Goal: Task Accomplishment & Management: Manage account settings

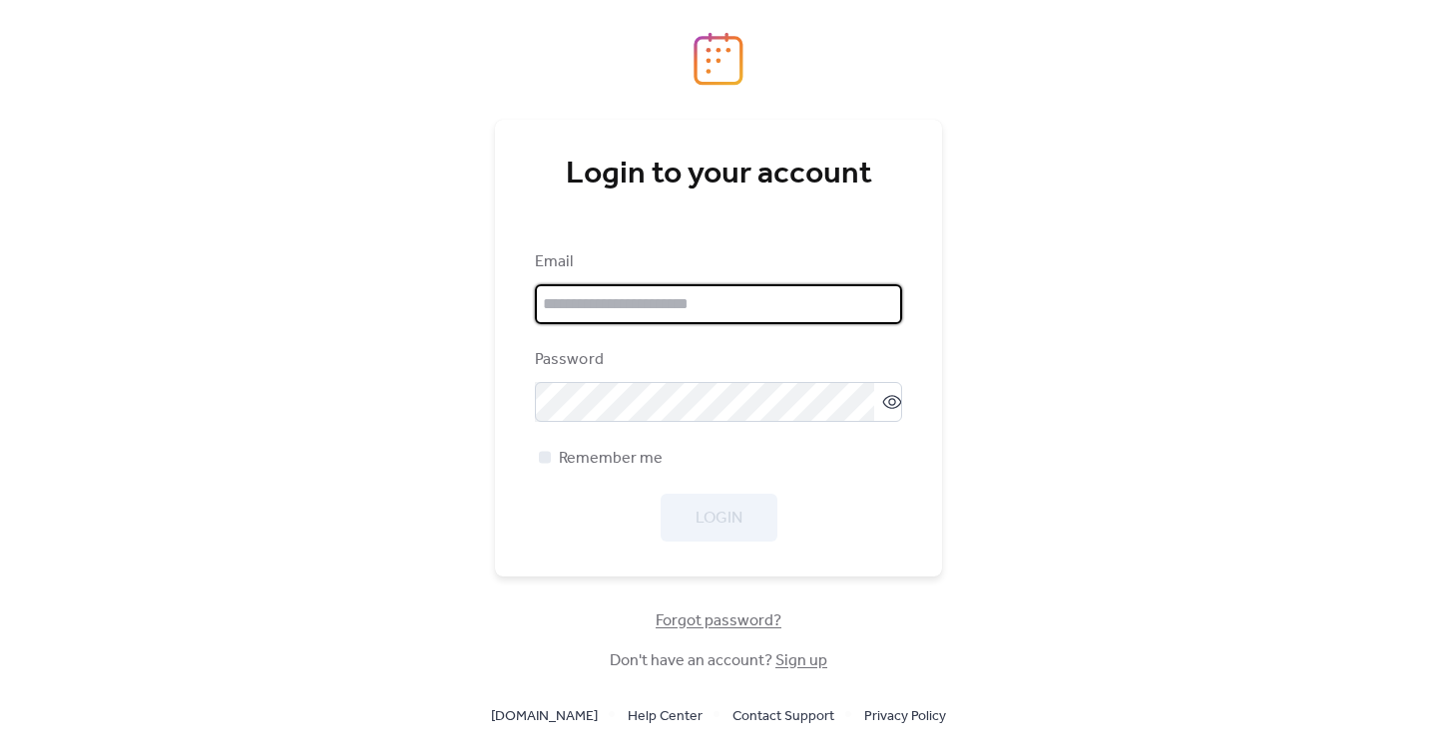
click at [875, 319] on input "email" at bounding box center [718, 304] width 367 height 40
type input "**********"
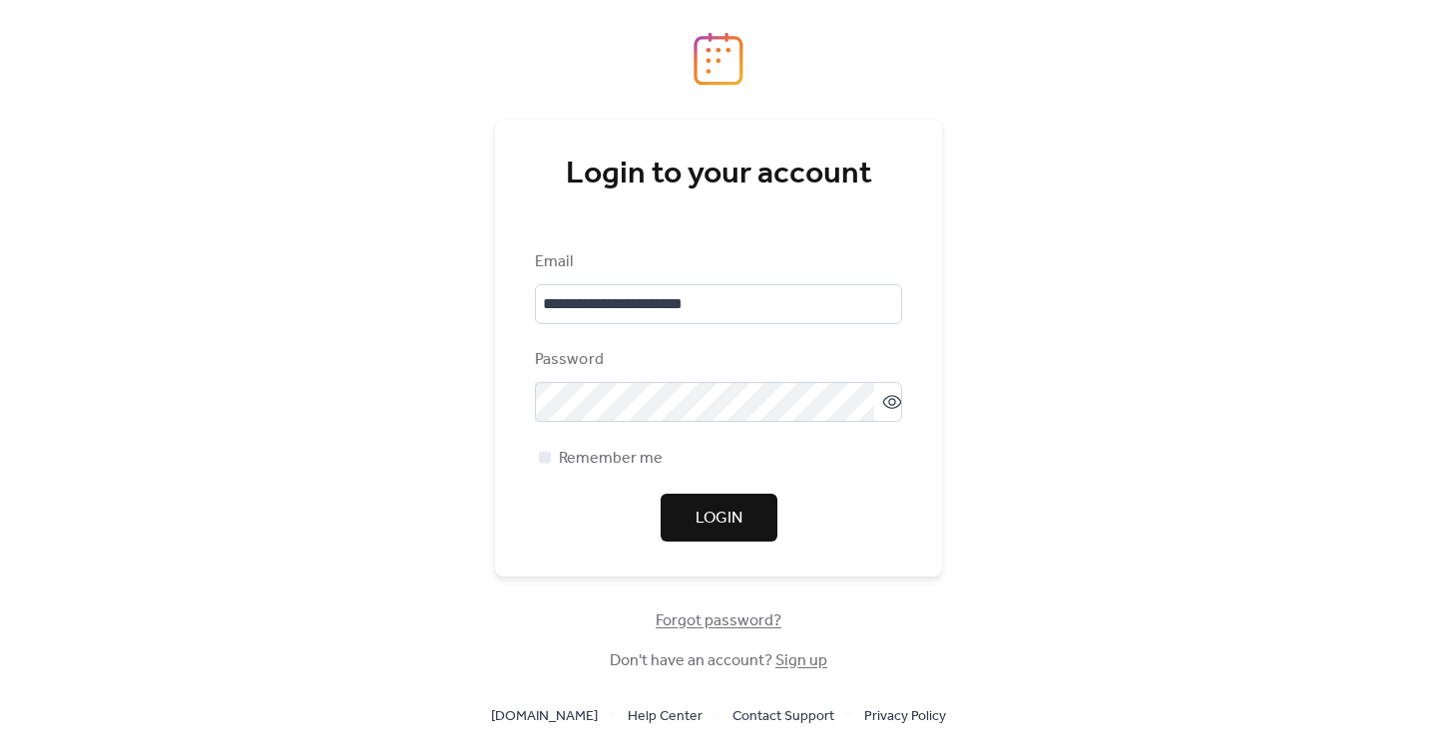
click at [733, 526] on span "Login" at bounding box center [718, 519] width 47 height 24
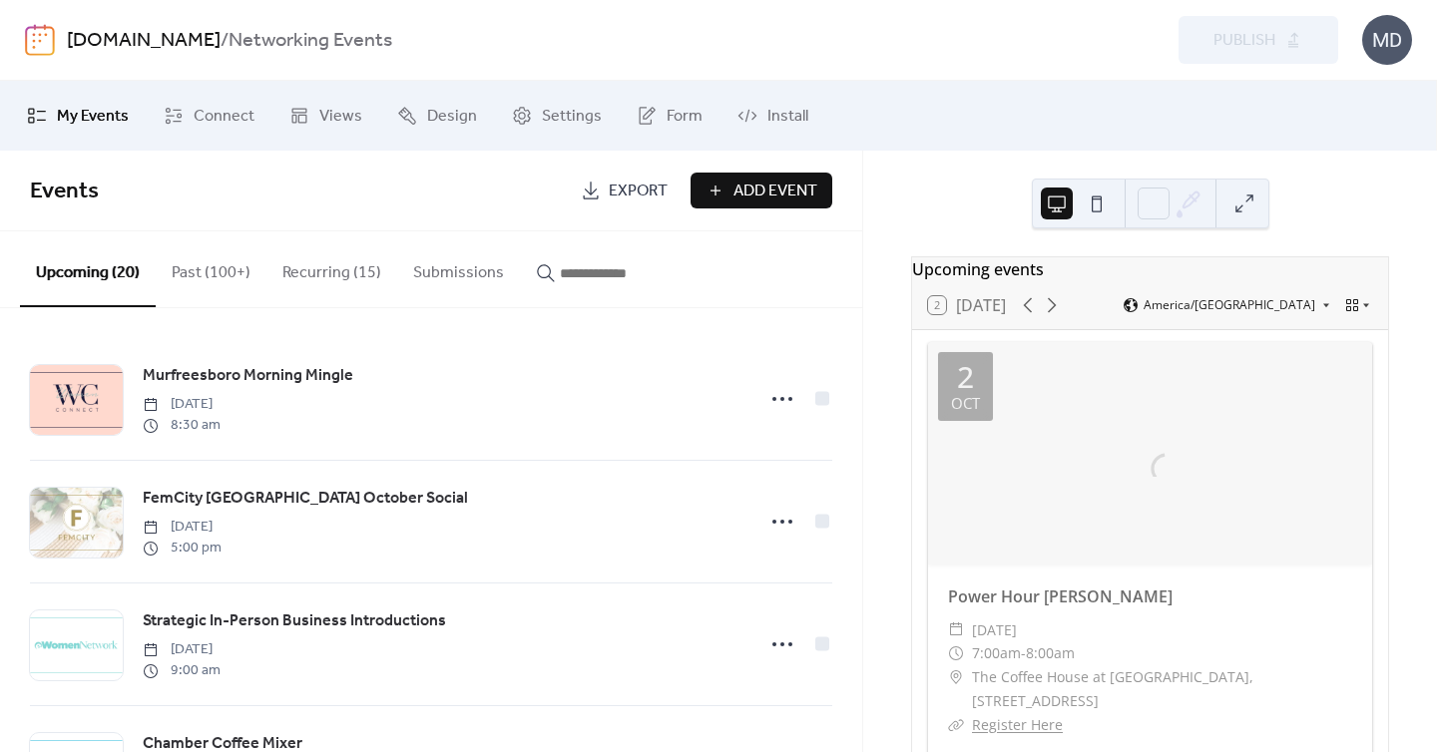
click at [333, 279] on button "Recurring (15)" at bounding box center [331, 268] width 131 height 74
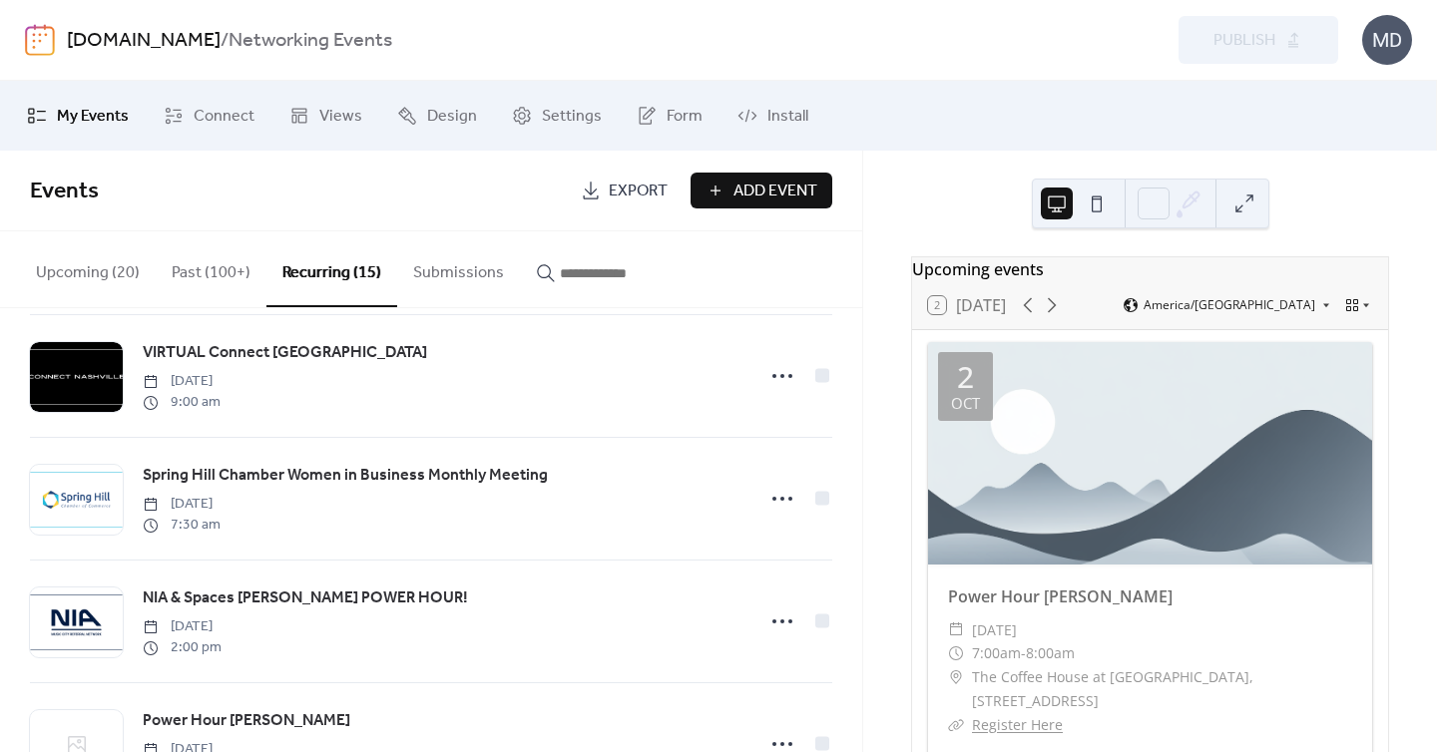
scroll to position [1463, 0]
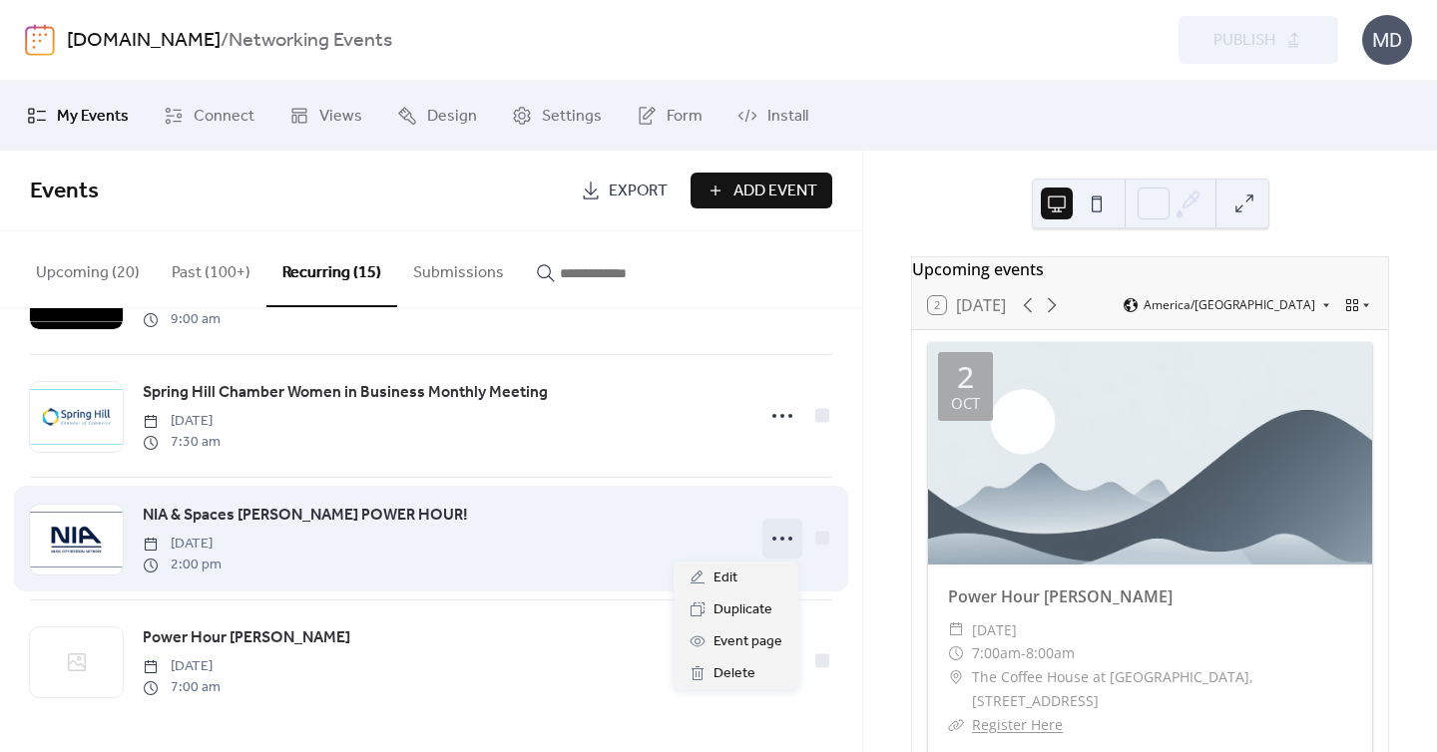
click at [778, 535] on icon at bounding box center [782, 539] width 32 height 32
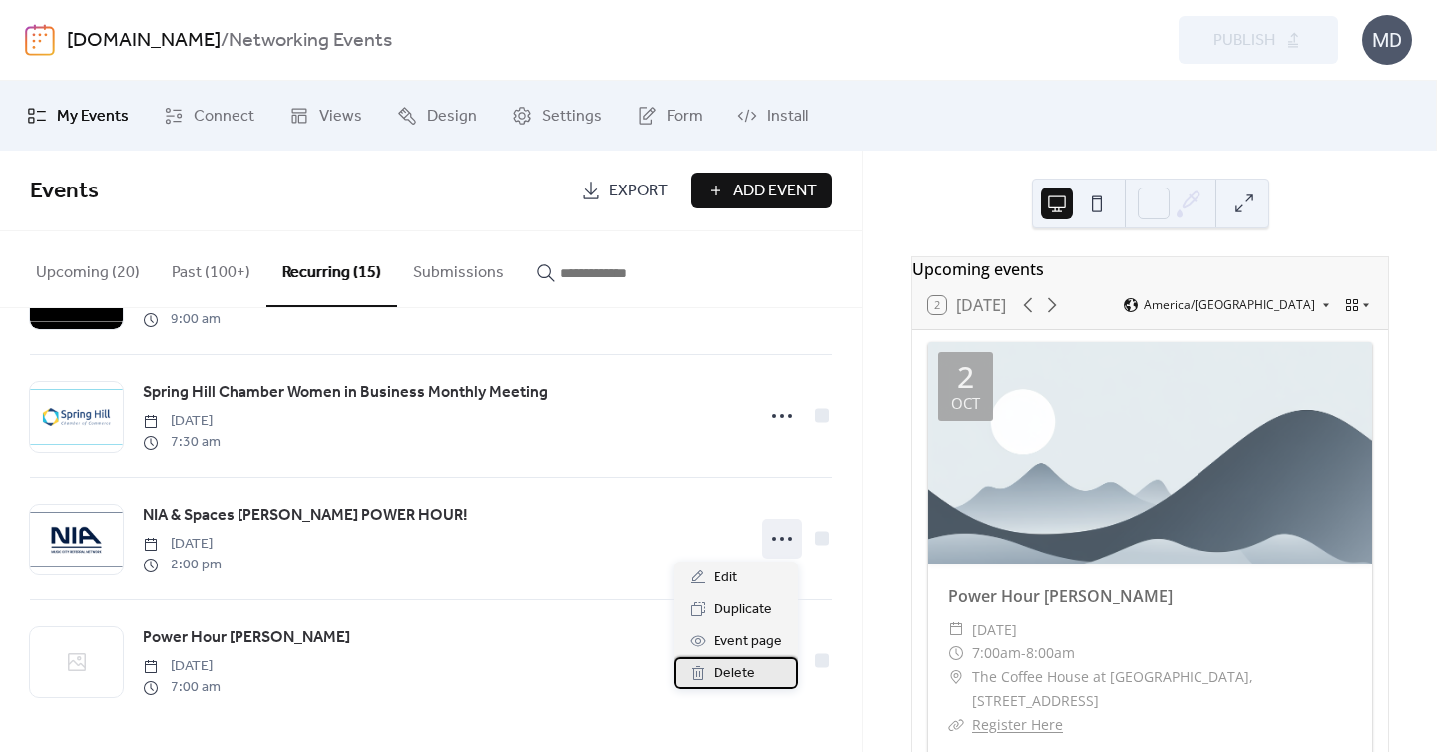
click at [751, 664] on span "Delete" at bounding box center [734, 675] width 42 height 24
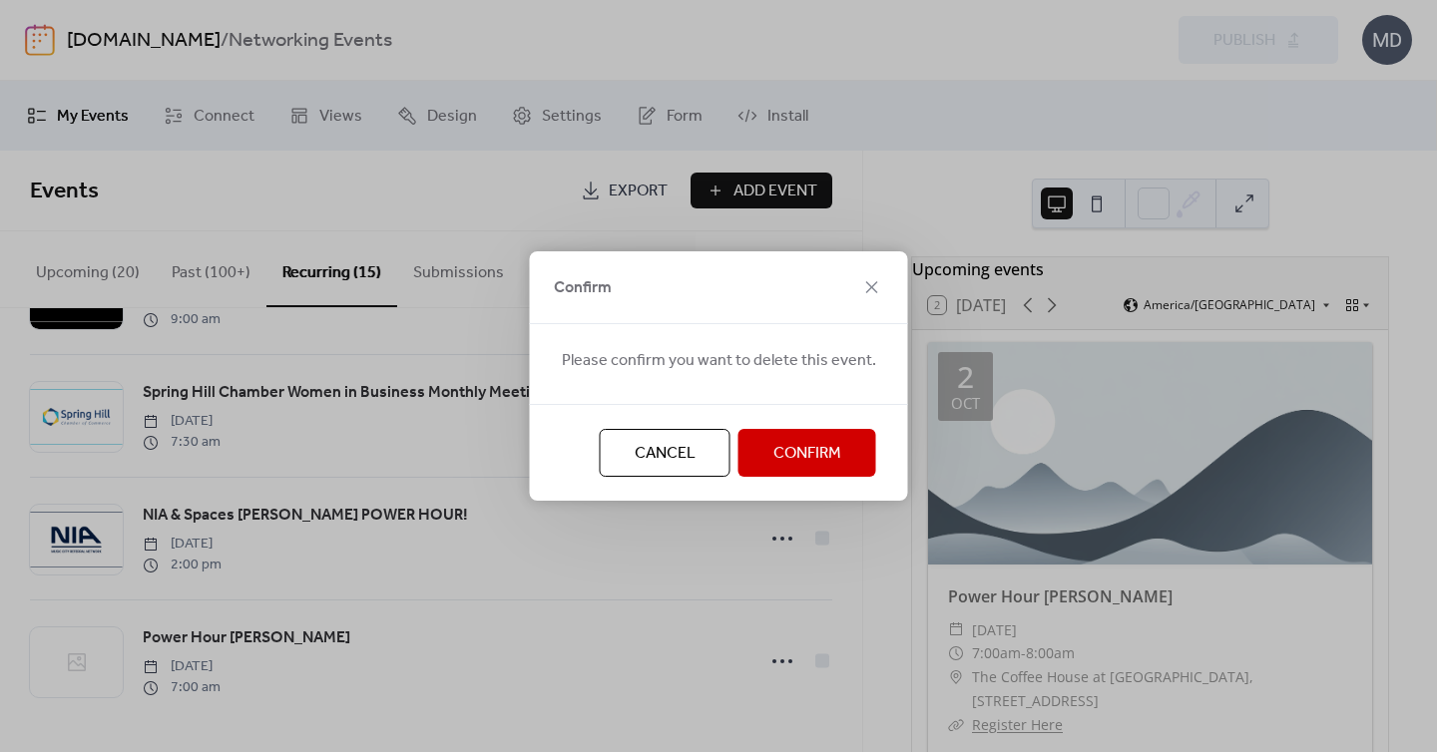
click at [823, 457] on span "Confirm" at bounding box center [807, 454] width 68 height 24
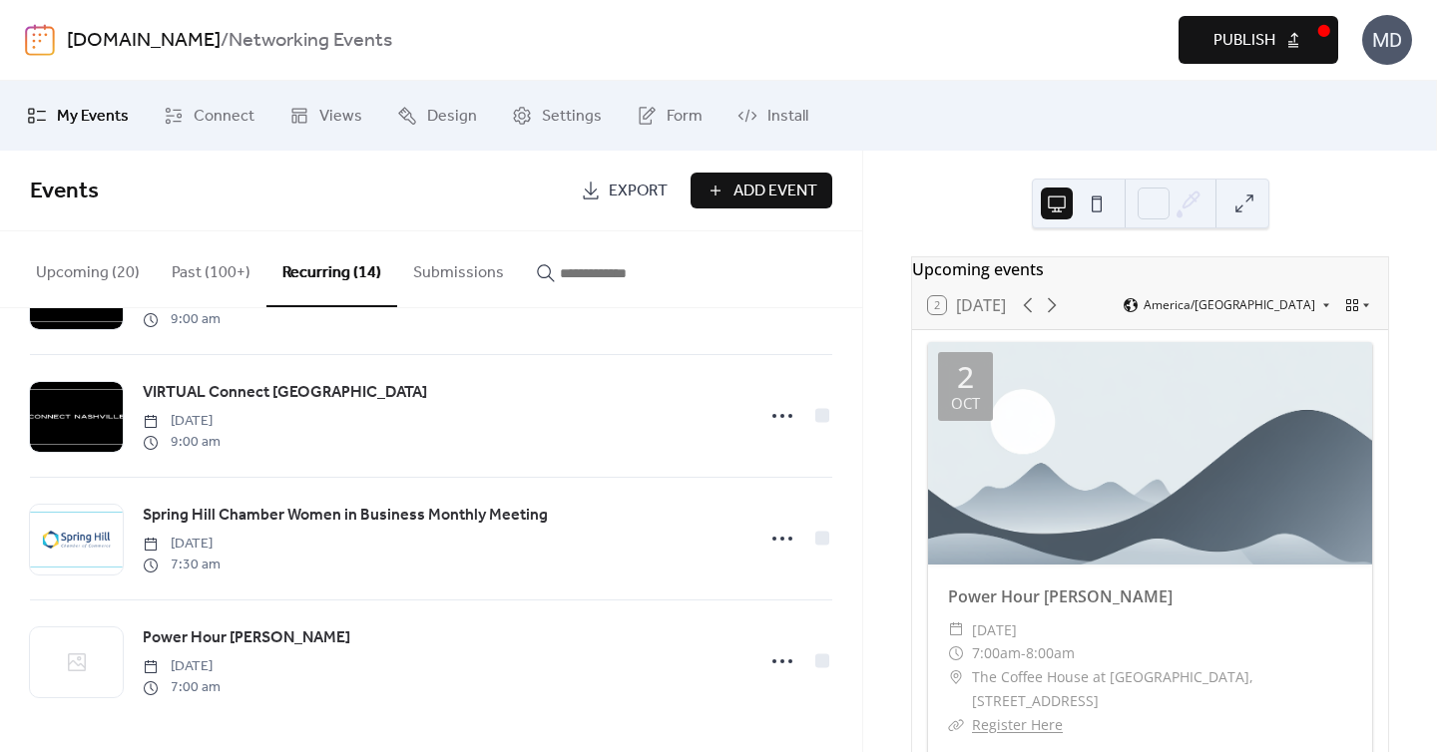
scroll to position [1340, 0]
